Goal: Task Accomplishment & Management: Use online tool/utility

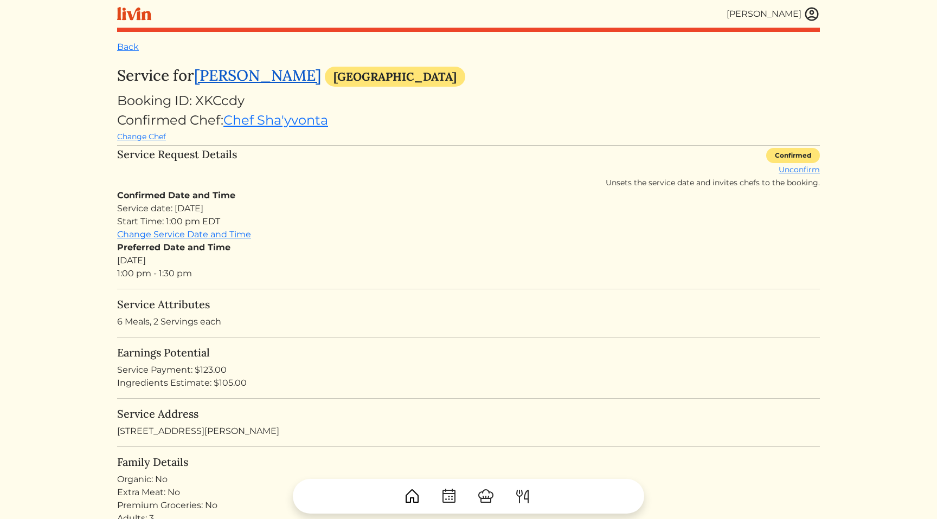
click at [282, 76] on link "[PERSON_NAME]" at bounding box center [257, 76] width 127 height 20
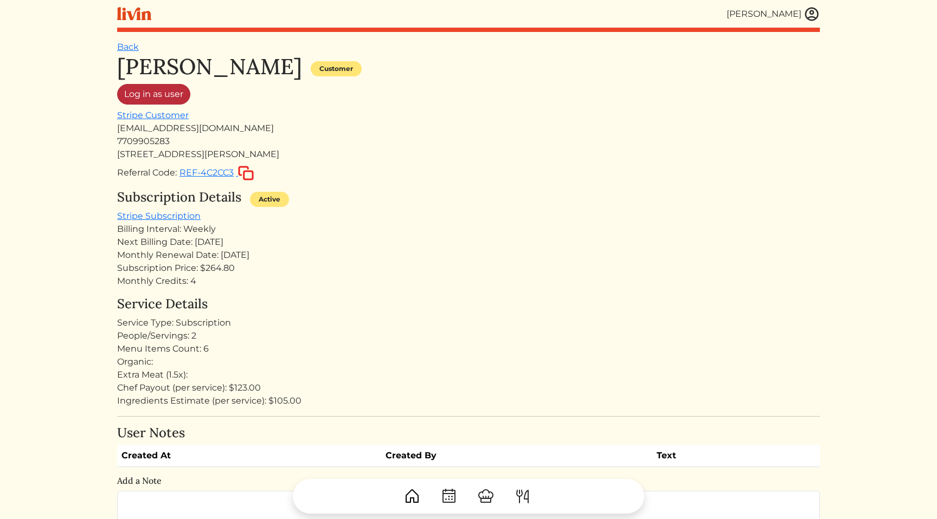
click at [179, 99] on link "Log in as user" at bounding box center [153, 94] width 73 height 21
